Goal: Task Accomplishment & Management: Use online tool/utility

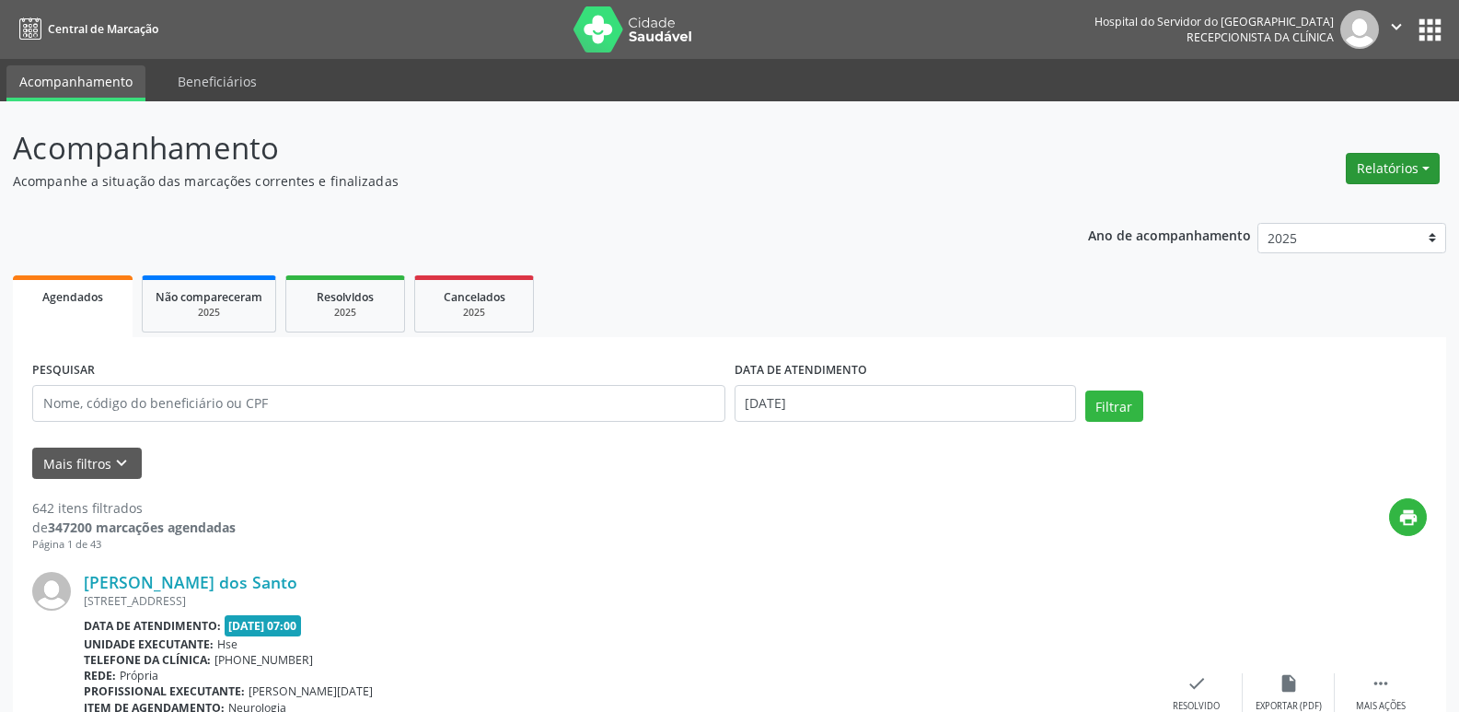
click at [1385, 171] on button "Relatórios" at bounding box center [1393, 168] width 94 height 31
click at [1368, 203] on link "Agendamentos" at bounding box center [1342, 208] width 198 height 26
select select "7"
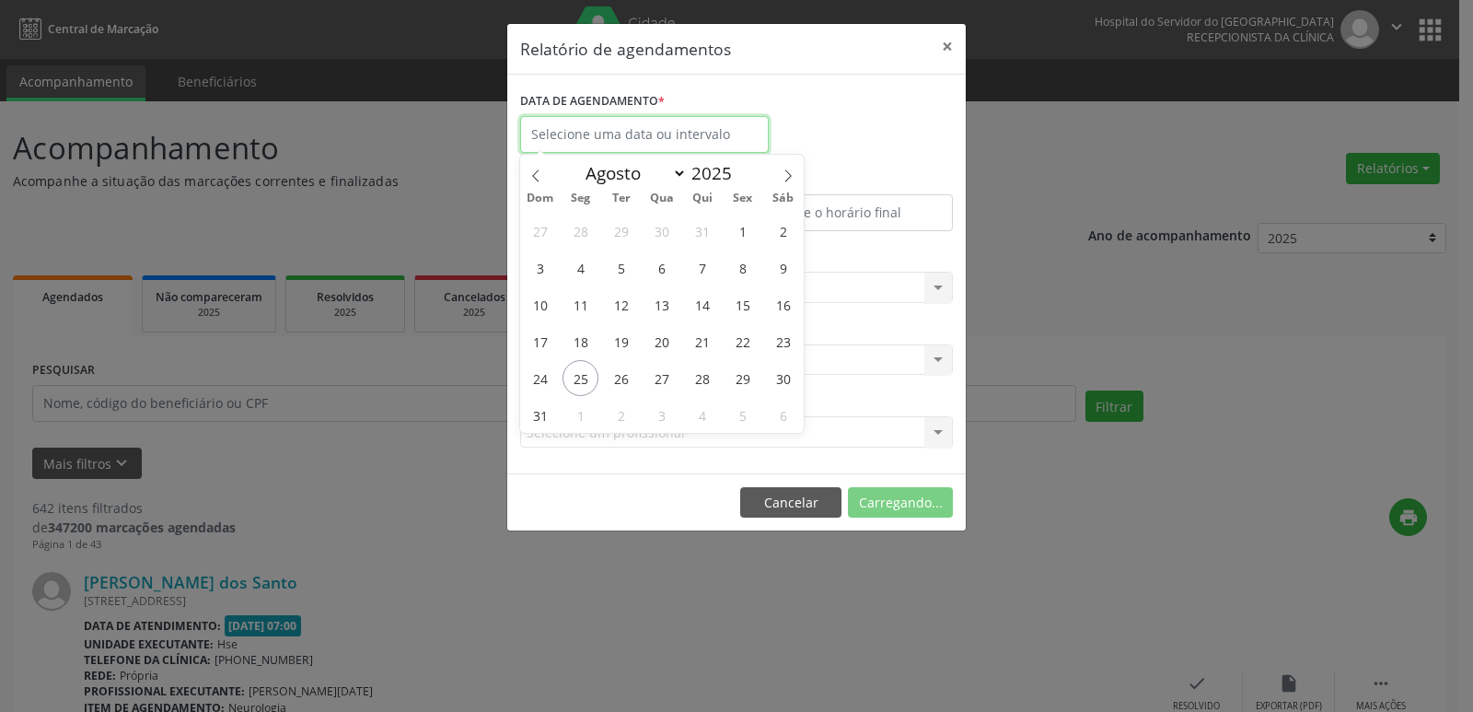
drag, startPoint x: 616, startPoint y: 137, endPoint x: 609, endPoint y: 150, distance: 14.8
click at [612, 142] on input "text" at bounding box center [644, 134] width 249 height 37
click at [578, 382] on span "25" at bounding box center [580, 378] width 36 height 36
type input "[DATE]"
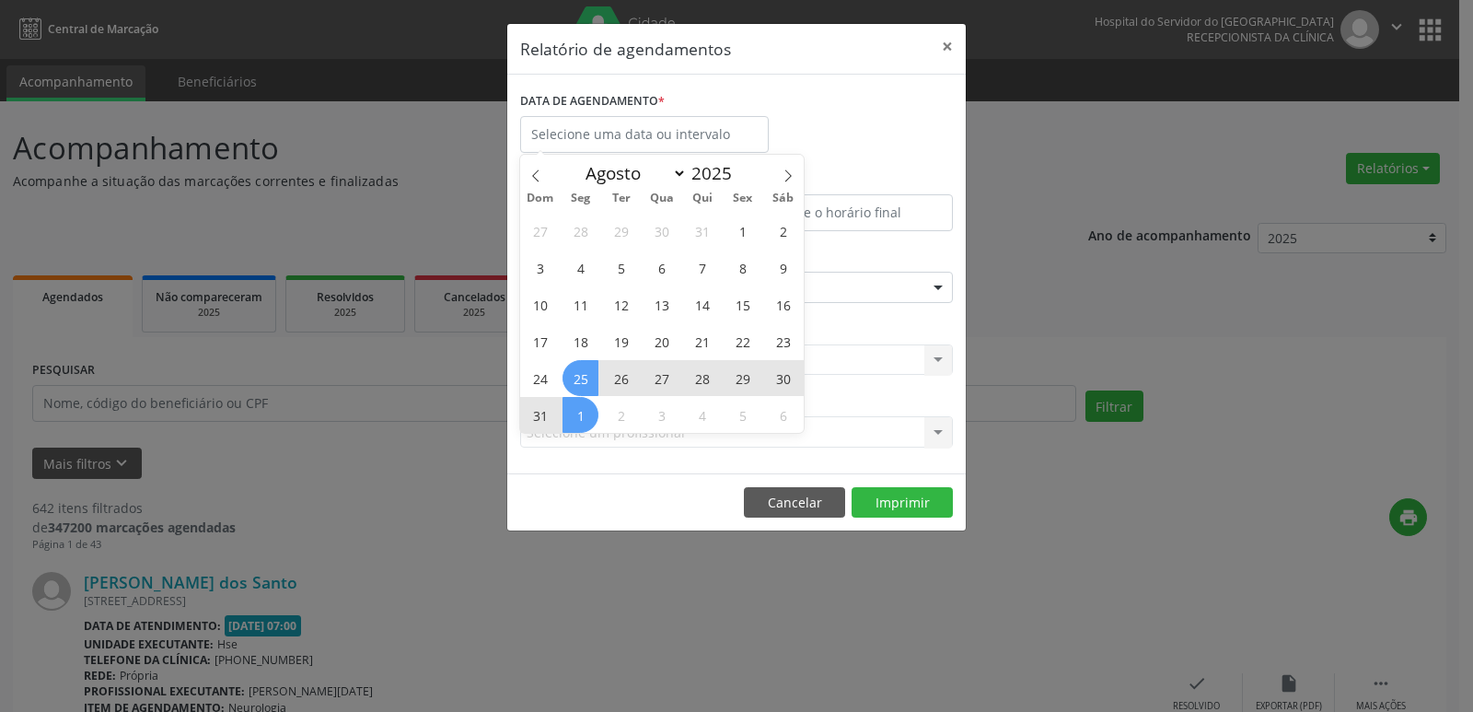
click at [627, 544] on div "Relatório de agendamentos × DATA DE AGENDAMENTO * De ATÉ ESPECIALIDADE Selecion…" at bounding box center [736, 356] width 1473 height 712
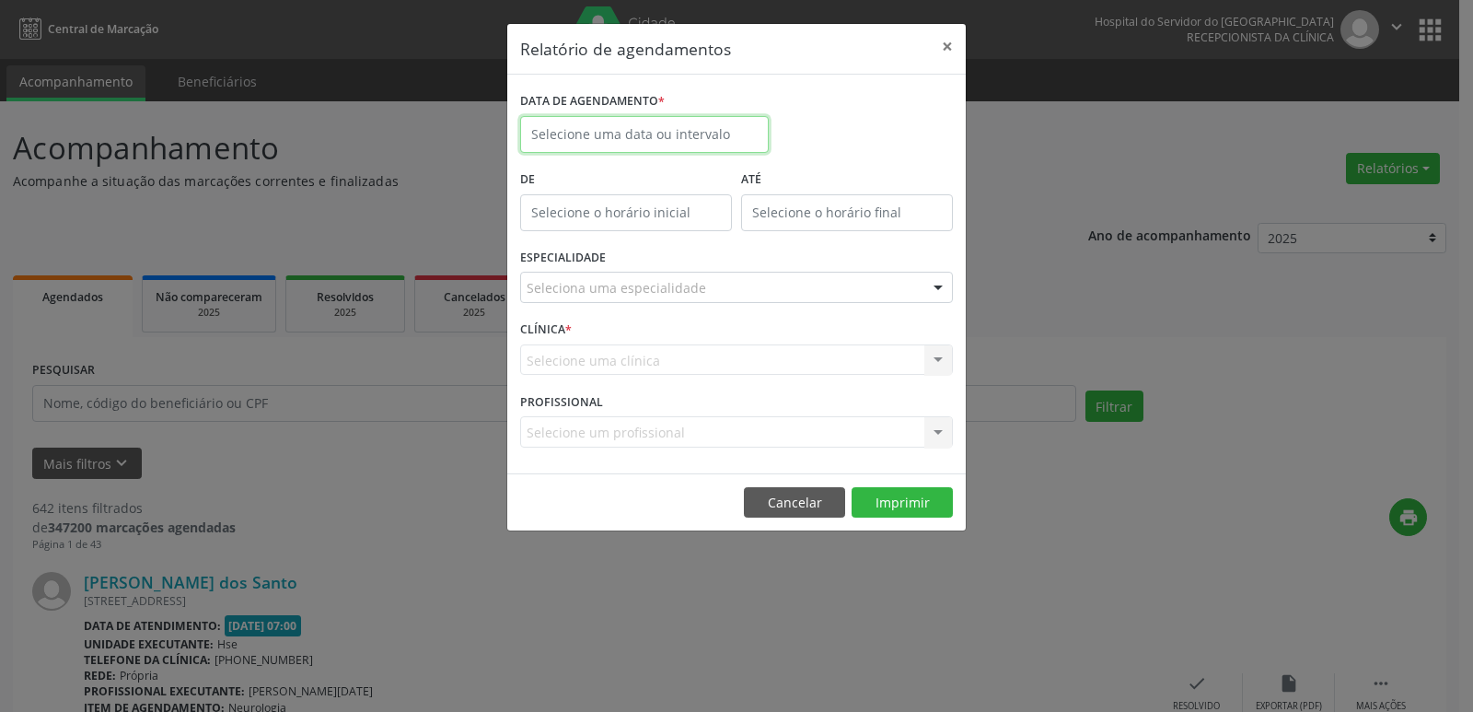
click at [594, 148] on body "Central de Marcação Hospital do Servidor do [GEOGRAPHIC_DATA] Recepcionista da …" at bounding box center [736, 356] width 1473 height 712
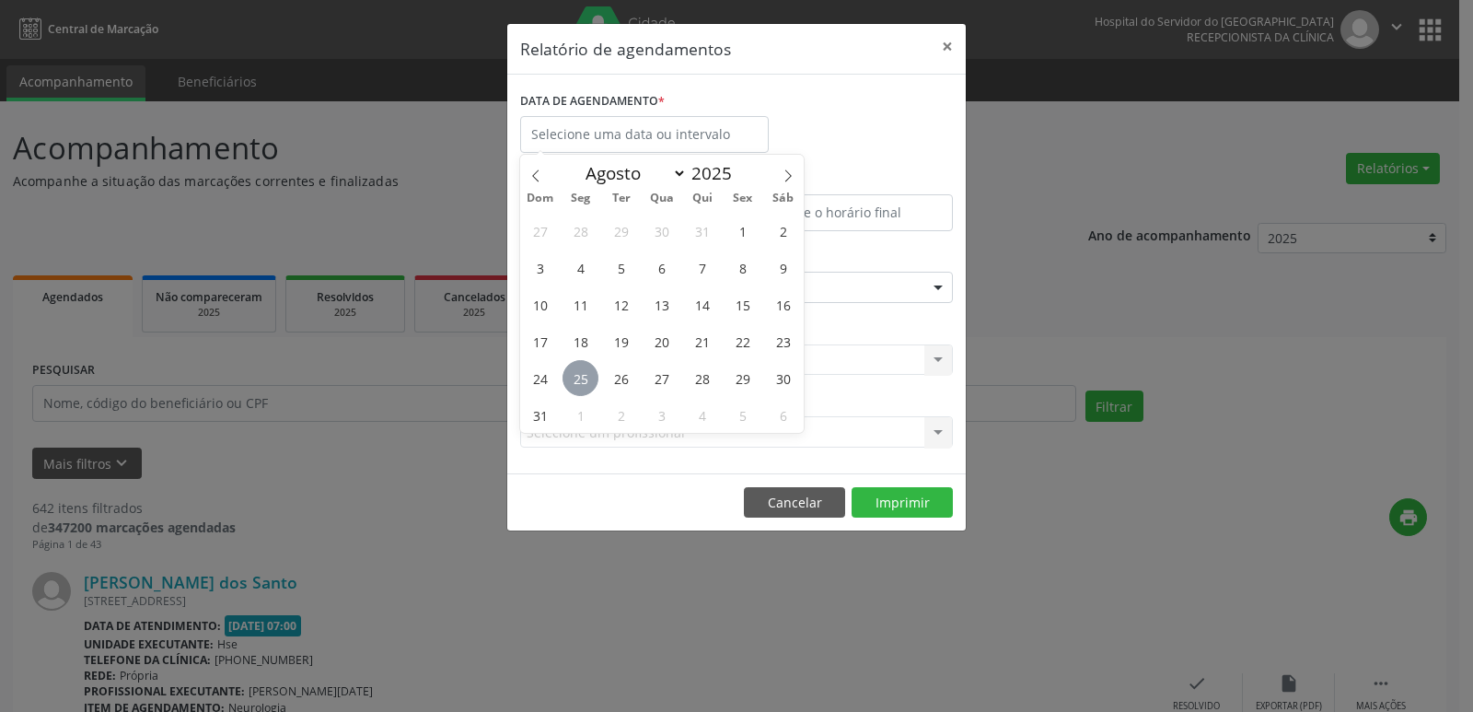
click at [579, 370] on span "25" at bounding box center [580, 378] width 36 height 36
type input "[DATE]"
drag, startPoint x: 579, startPoint y: 370, endPoint x: 582, endPoint y: 395, distance: 25.0
click at [580, 373] on span "25" at bounding box center [580, 378] width 36 height 36
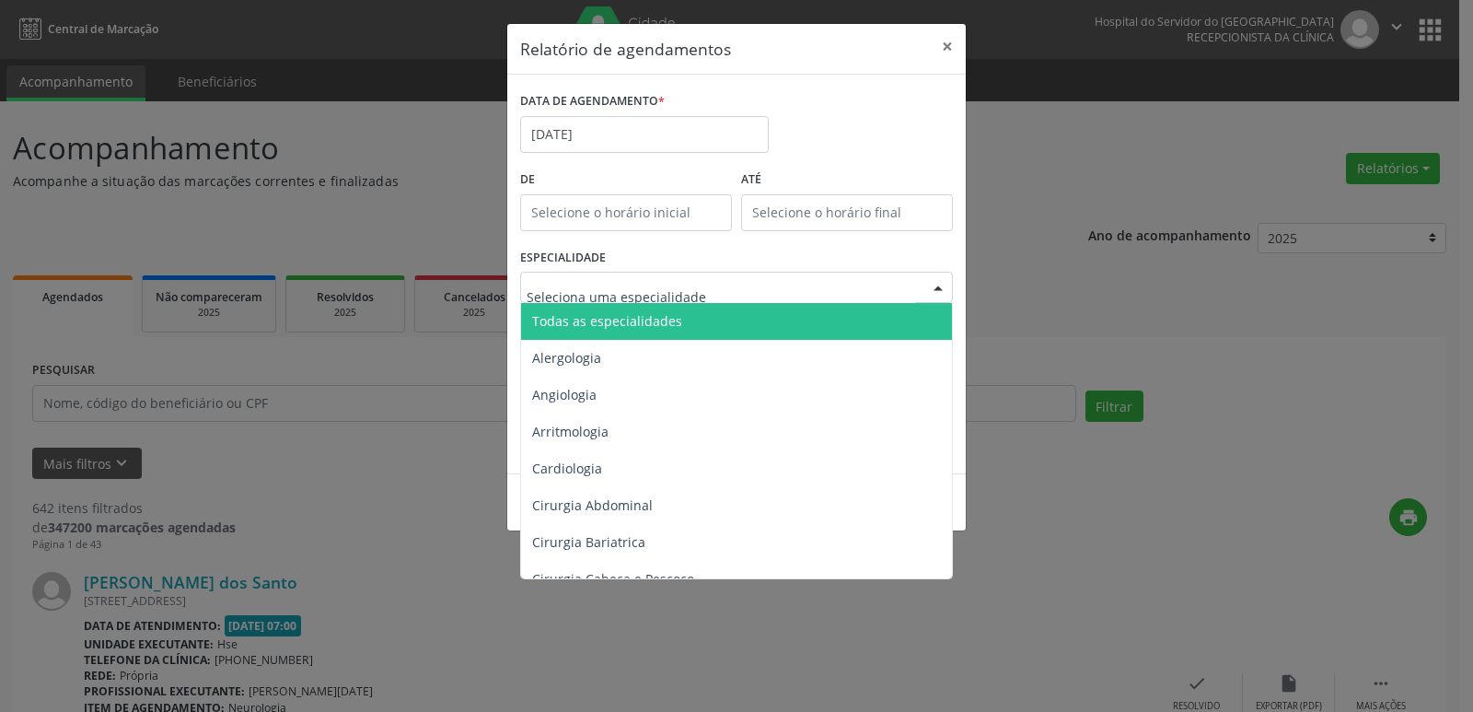
click at [641, 320] on span "Todas as especialidades" at bounding box center [607, 320] width 150 height 17
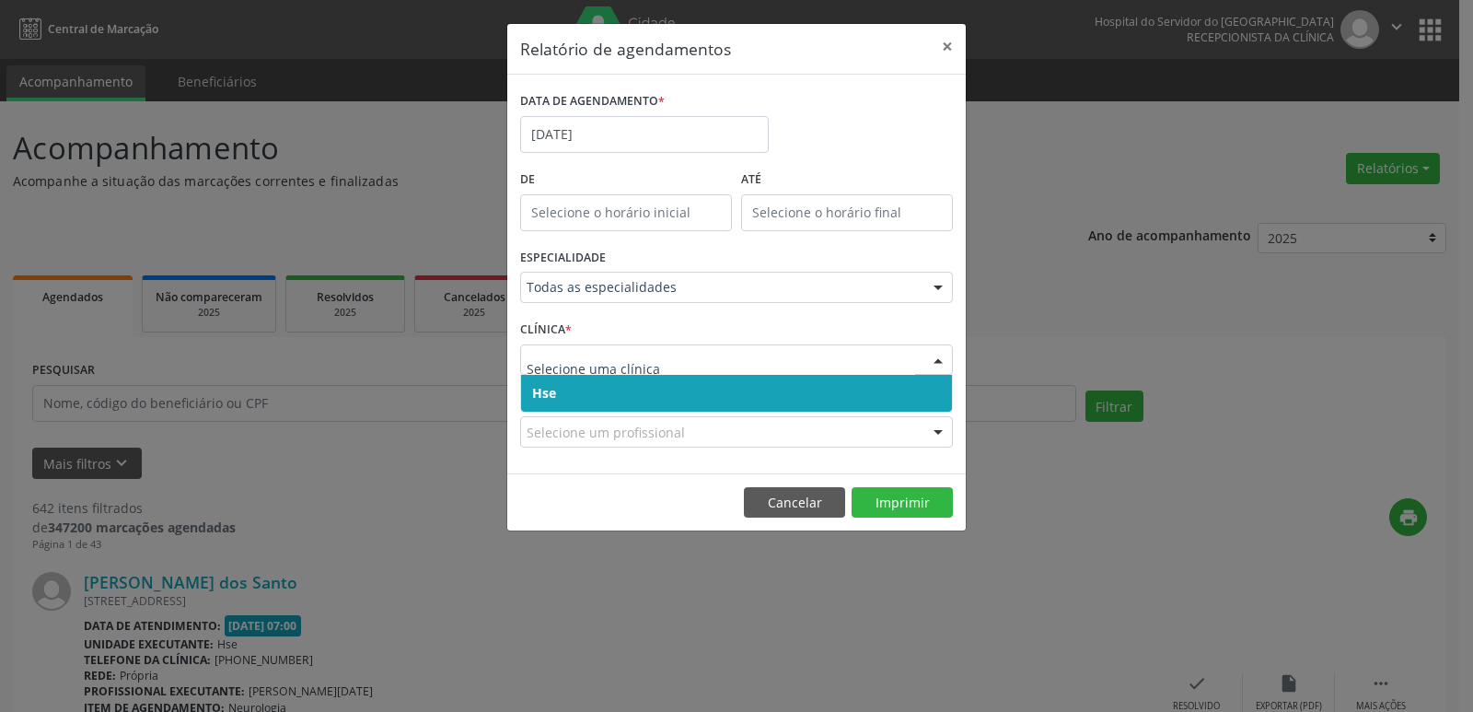
click at [586, 388] on span "Hse" at bounding box center [736, 393] width 431 height 37
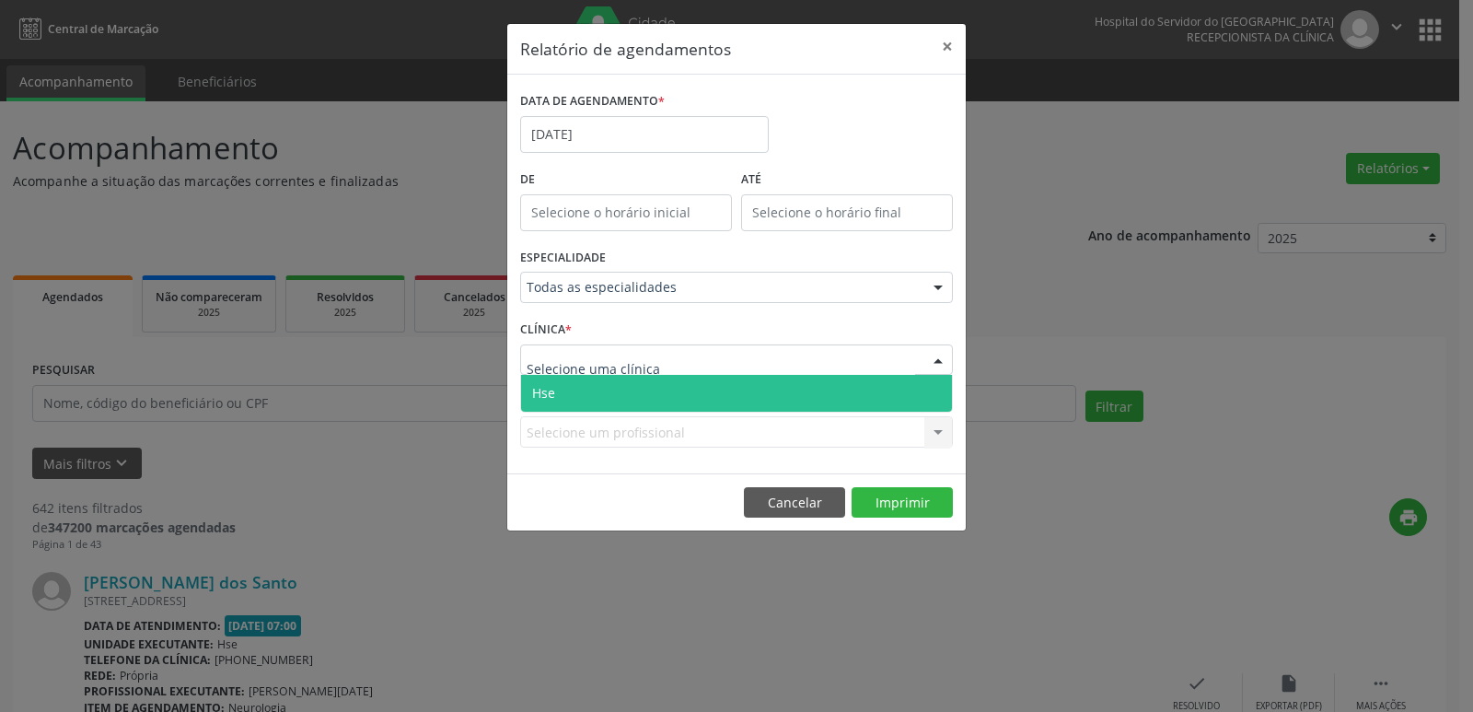
click at [592, 388] on span "Hse" at bounding box center [736, 393] width 431 height 37
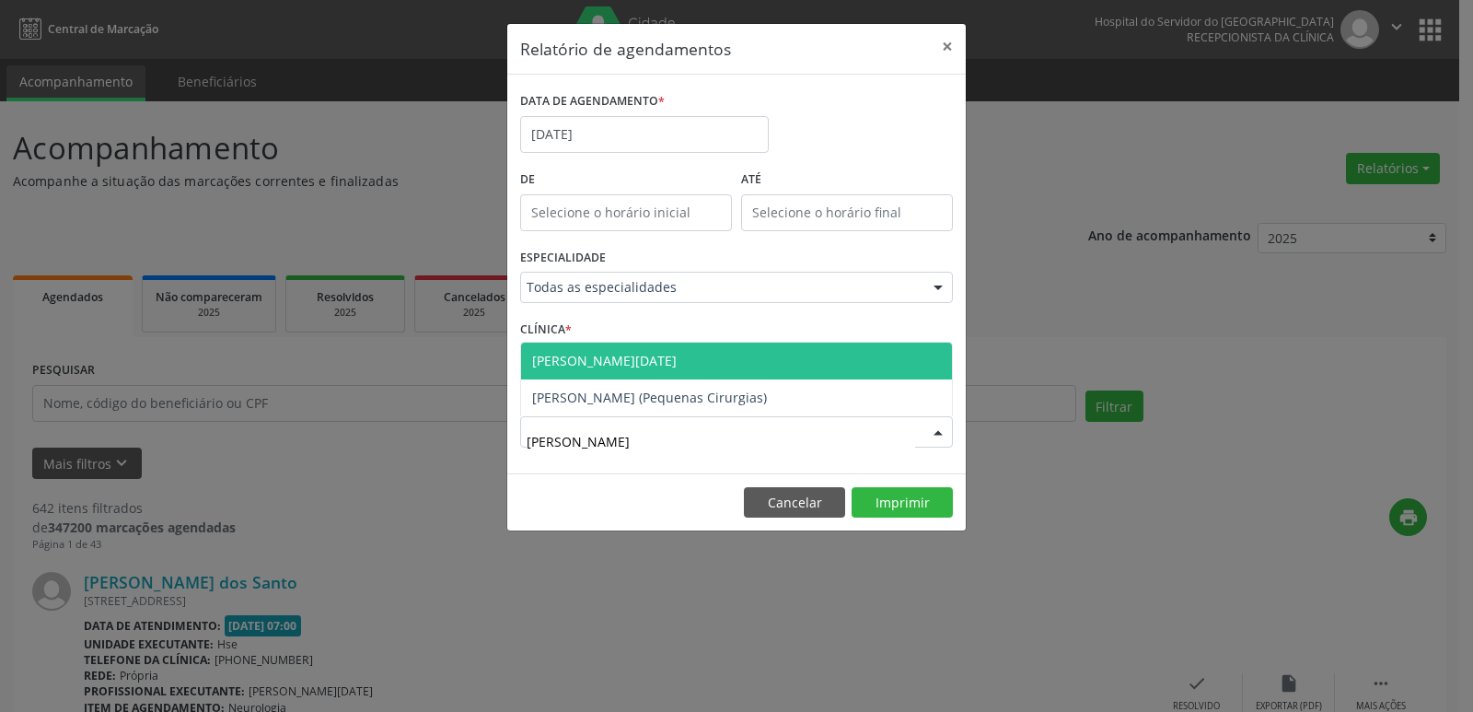
type input "[PERSON_NAME]"
click at [588, 362] on span "[PERSON_NAME][DATE]" at bounding box center [604, 360] width 145 height 17
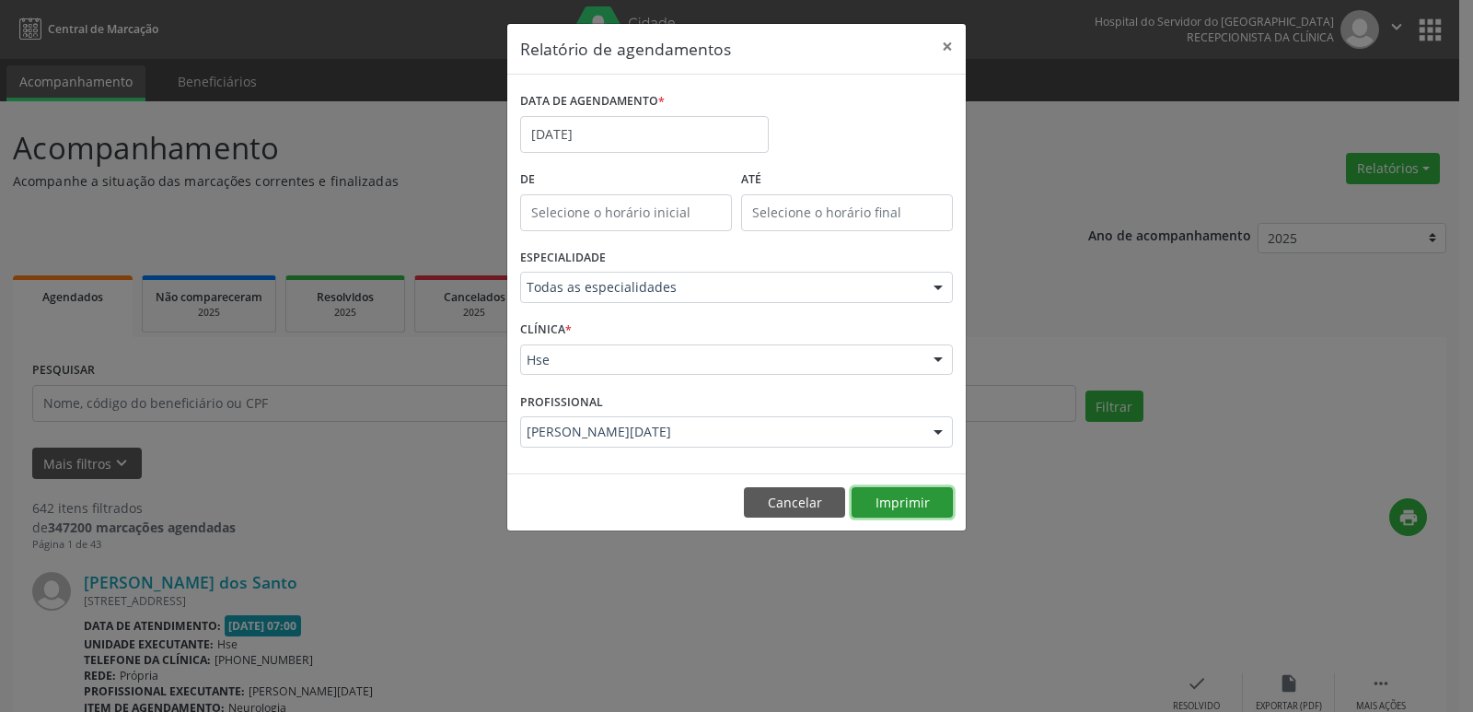
click at [872, 517] on button "Imprimir" at bounding box center [902, 502] width 101 height 31
